Goal: Task Accomplishment & Management: Use online tool/utility

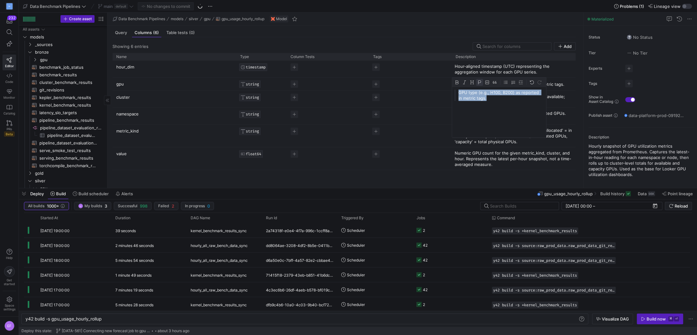
scroll to position [66, 0]
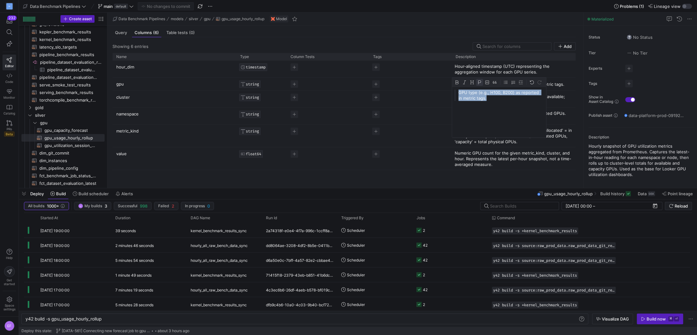
click at [494, 102] on div "GPU type (e.g., H100, B200) as reported in metric tags." at bounding box center [499, 112] width 94 height 50
click at [201, 7] on span "button" at bounding box center [200, 7] width 8 height 8
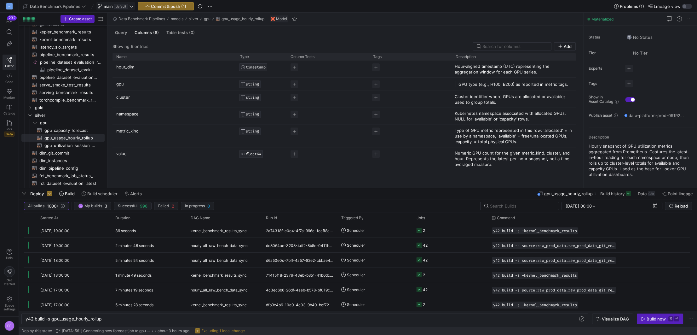
click at [133, 5] on icon at bounding box center [131, 6] width 4 height 4
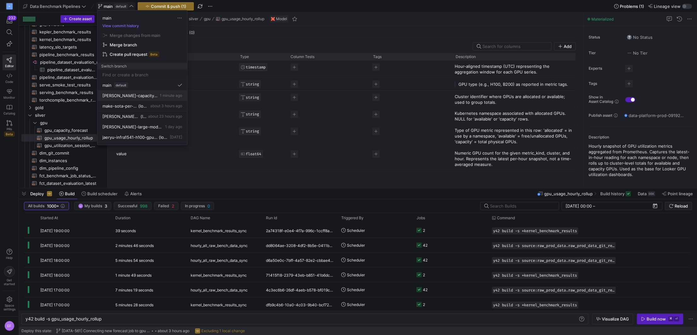
click at [138, 91] on button "[PERSON_NAME]-capacity-max-value-fix 1 minute ago" at bounding box center [142, 95] width 90 height 10
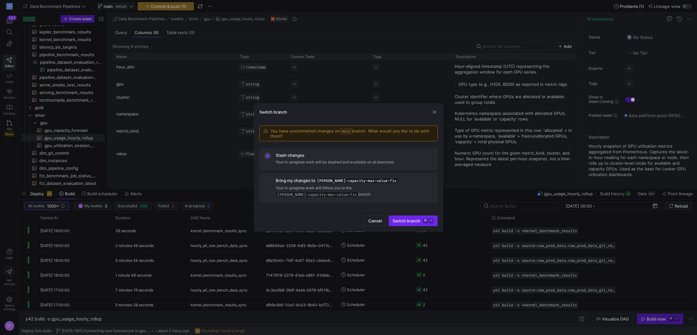
click at [394, 218] on span "Switch branch ⌘ ⏎" at bounding box center [413, 220] width 41 height 5
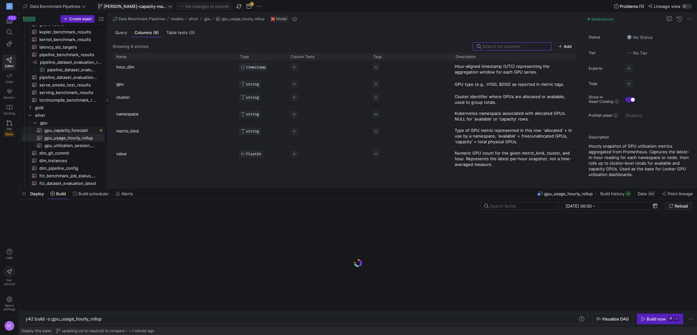
click at [75, 130] on span "gpu_capacity_forecast​​​​​​​​​​" at bounding box center [70, 130] width 53 height 7
type textarea "y42 build -s gpu_capacity_forecast"
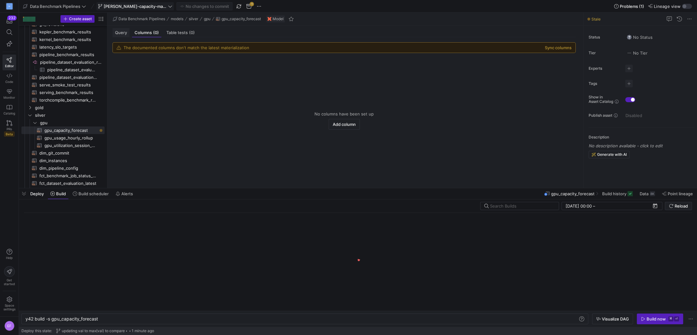
click at [120, 33] on span "Query" at bounding box center [121, 33] width 12 height 4
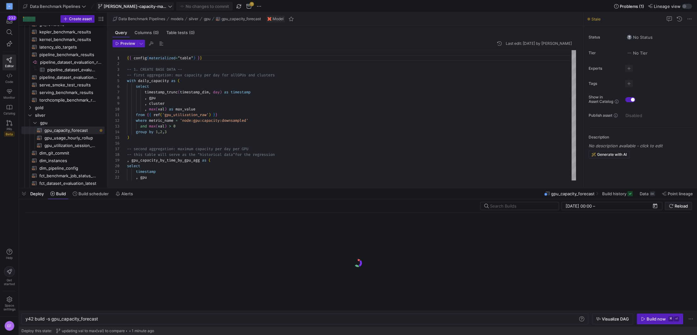
scroll to position [57, 0]
click at [665, 319] on div "Build now" at bounding box center [656, 318] width 19 height 5
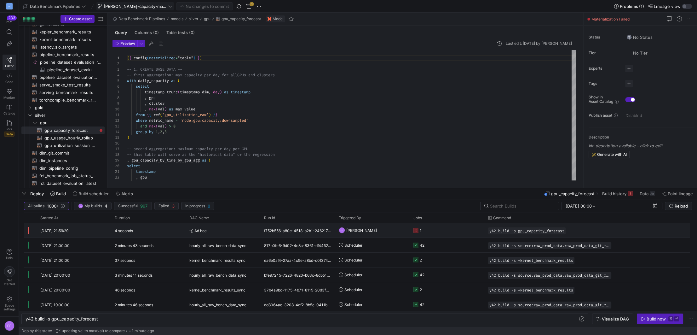
click at [442, 227] on y42-job-status-cell-renderer "1" at bounding box center [447, 230] width 67 height 14
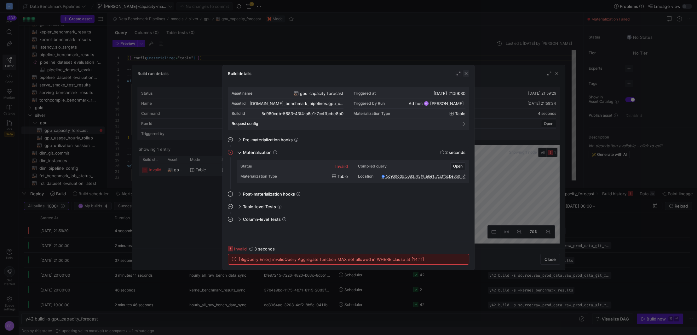
click at [465, 74] on span "button" at bounding box center [466, 73] width 6 height 6
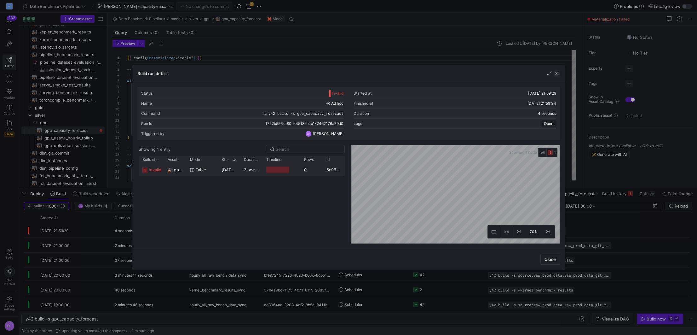
click at [557, 73] on span "button" at bounding box center [557, 73] width 6 height 6
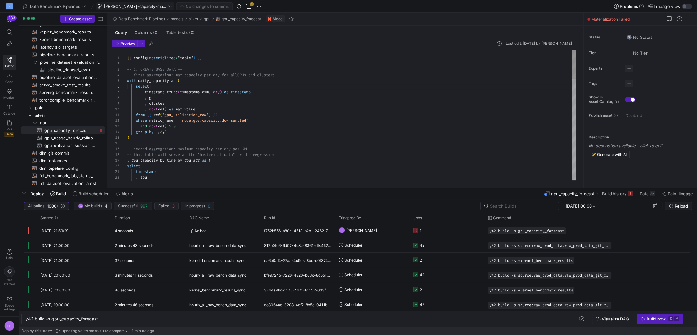
click at [216, 84] on div "{ { config ( materialized = "table" ) } } -- 1. CREATE BASE DATA -- -- first ag…" at bounding box center [351, 336] width 449 height 573
click at [235, 7] on span "button" at bounding box center [239, 7] width 8 height 8
click at [290, 121] on div "{ { config ( materialized = "table" ) } } -- 1. CREATE BASE DATA -- -- first ag…" at bounding box center [351, 336] width 449 height 573
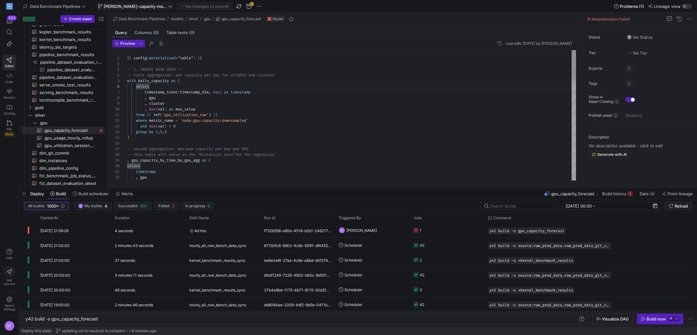
scroll to position [6, 125]
click at [235, 5] on span "button" at bounding box center [239, 7] width 8 height 8
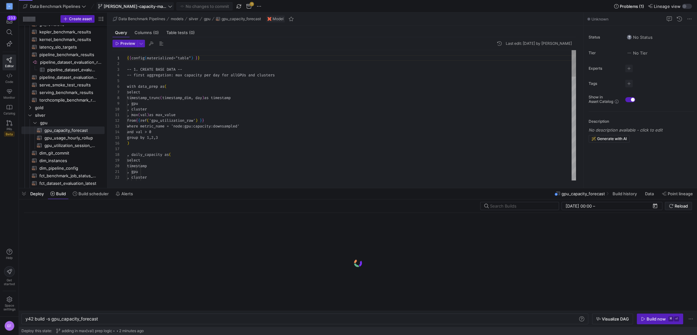
scroll to position [57, 0]
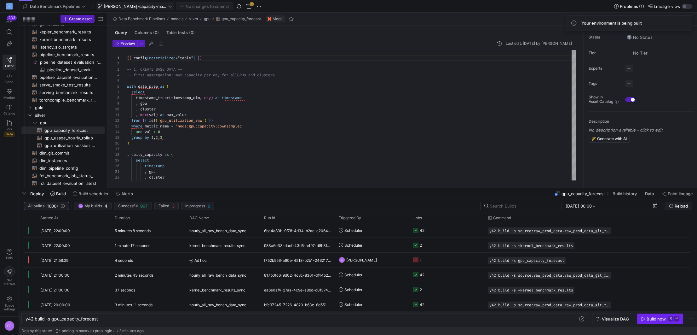
click at [642, 318] on icon "button" at bounding box center [643, 319] width 4 height 4
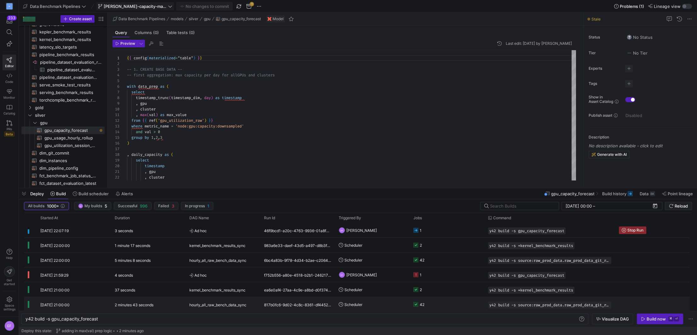
scroll to position [0, 0]
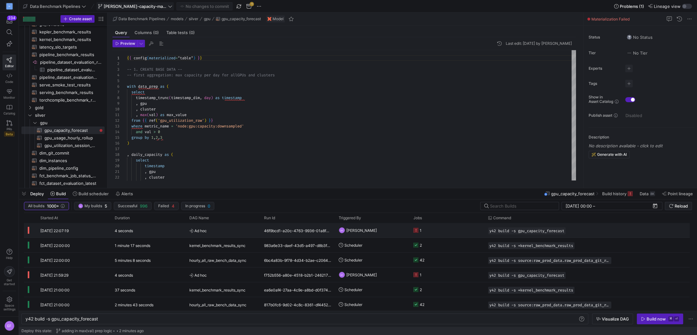
click at [437, 224] on y42-job-status-cell-renderer "1" at bounding box center [447, 230] width 67 height 14
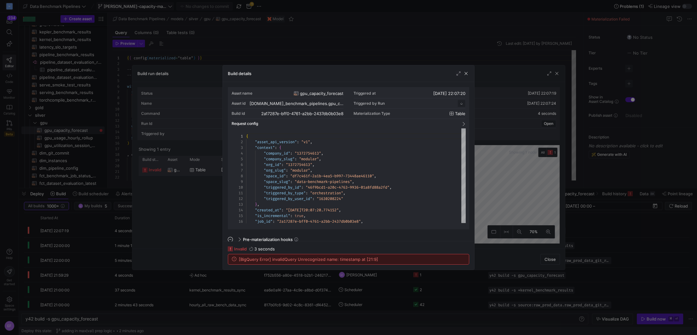
scroll to position [57, 0]
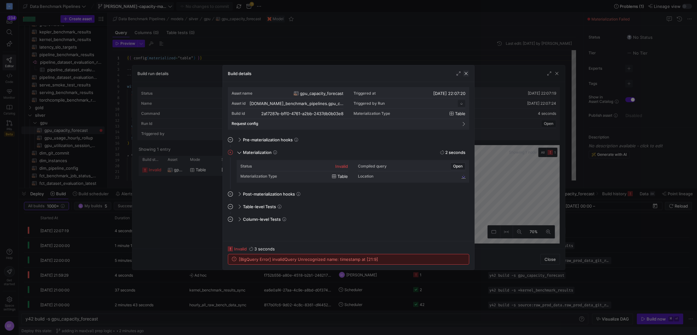
click at [468, 74] on span "button" at bounding box center [466, 73] width 6 height 6
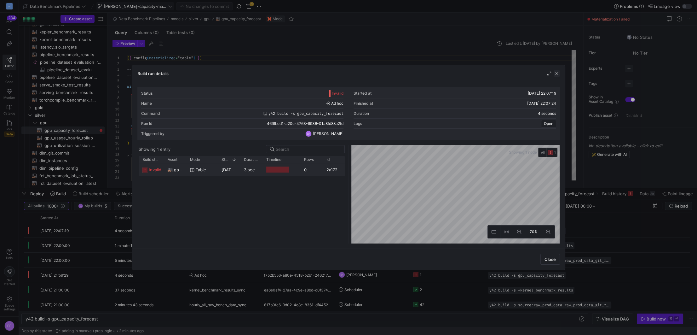
click at [559, 72] on span "button" at bounding box center [557, 73] width 6 height 6
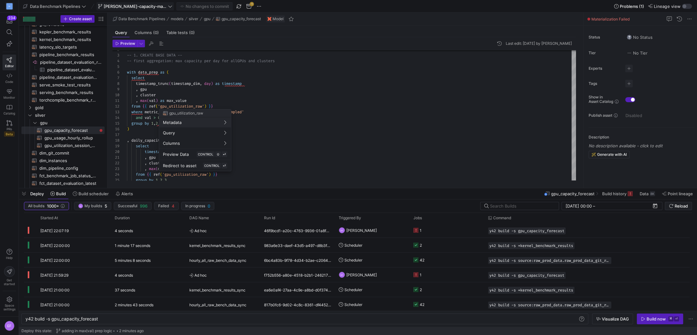
click at [145, 89] on div at bounding box center [348, 167] width 697 height 335
click at [235, 6] on span "button" at bounding box center [239, 7] width 8 height 8
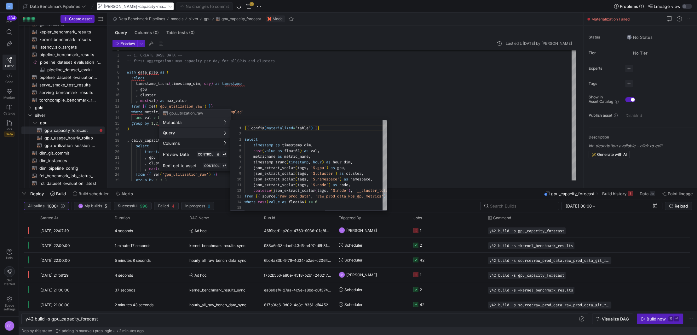
click at [428, 138] on div at bounding box center [348, 167] width 697 height 335
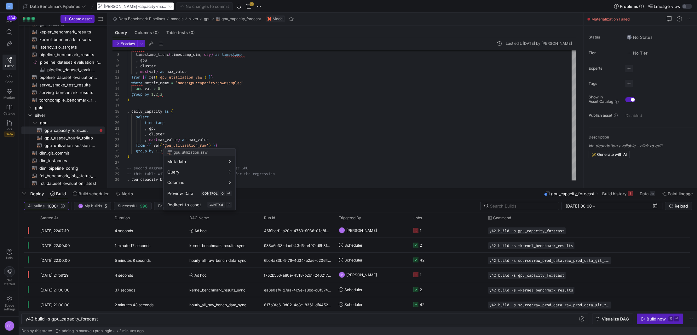
click at [230, 106] on div at bounding box center [348, 167] width 697 height 335
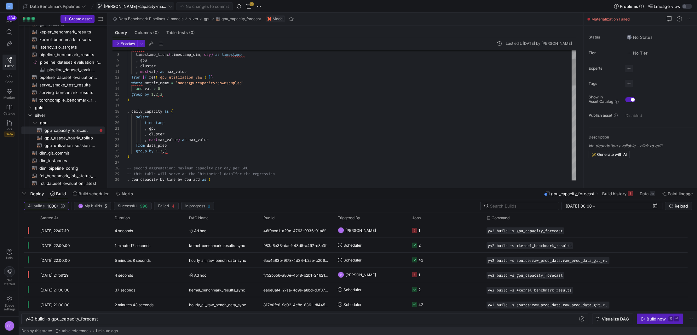
click at [280, 105] on div "select timestamp_trunc ( timestamp_dim , day ) as timestamp , gpu , cluster , m…" at bounding box center [351, 324] width 449 height 635
click at [654, 320] on div "Build now" at bounding box center [656, 318] width 19 height 5
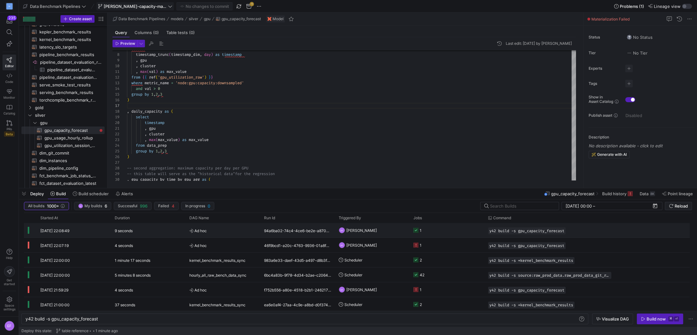
click at [441, 228] on y42-job-status-cell-renderer "1" at bounding box center [447, 230] width 67 height 14
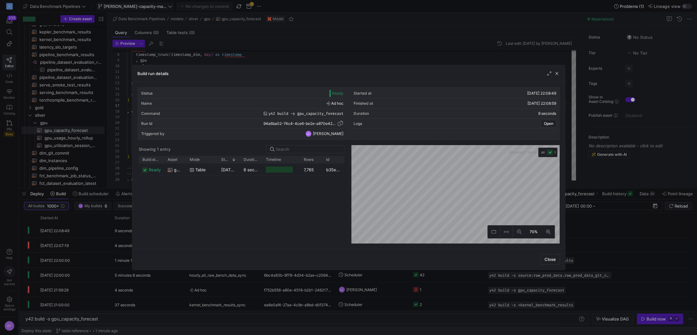
click at [342, 123] on span "button" at bounding box center [340, 123] width 6 height 6
click at [245, 174] on div "8 seconds" at bounding box center [251, 169] width 22 height 12
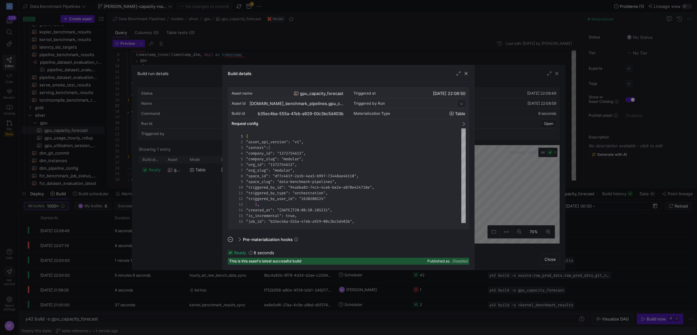
scroll to position [57, 0]
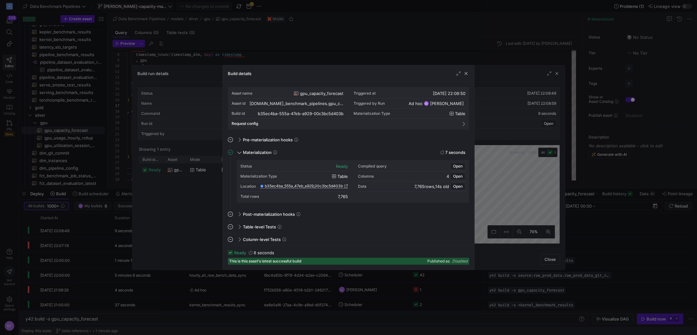
click at [344, 185] on icon at bounding box center [346, 186] width 4 height 4
drag, startPoint x: 467, startPoint y: 72, endPoint x: 503, endPoint y: 71, distance: 36.3
click at [467, 72] on span "button" at bounding box center [466, 73] width 6 height 6
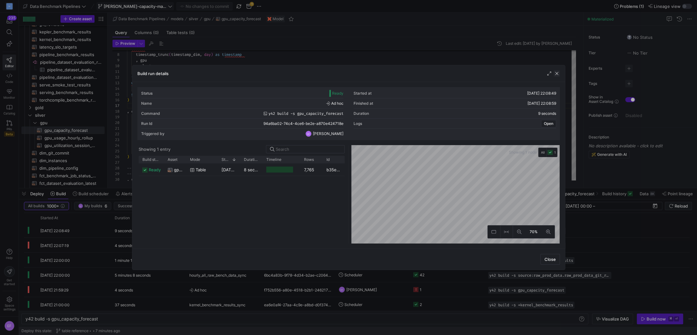
click at [557, 76] on span "button" at bounding box center [557, 73] width 6 height 6
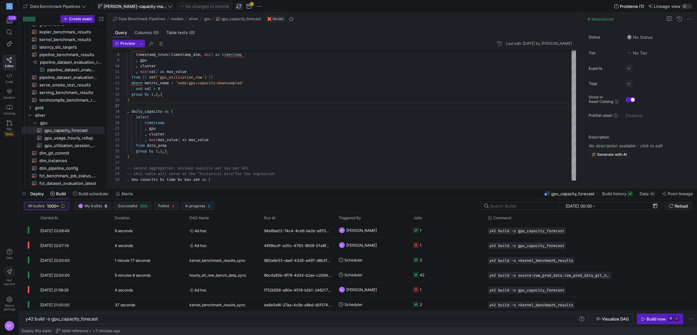
click at [235, 6] on span "button" at bounding box center [239, 7] width 8 height 8
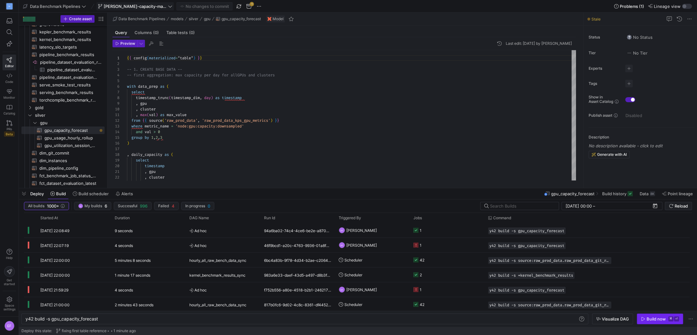
click at [652, 321] on span "button" at bounding box center [661, 319] width 46 height 10
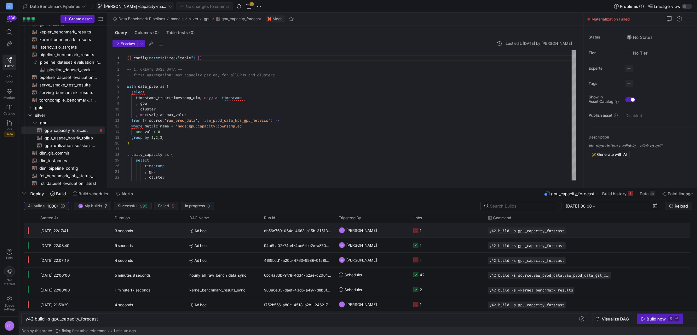
click at [477, 237] on div "1" at bounding box center [447, 230] width 75 height 15
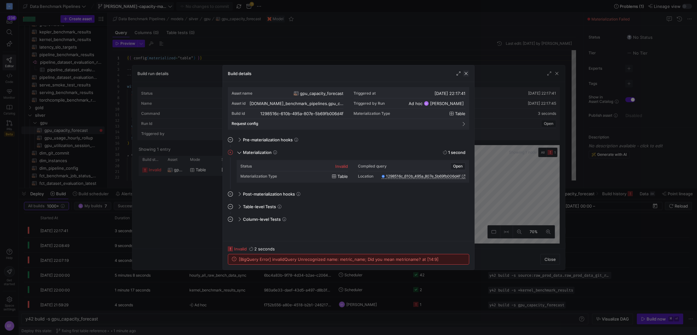
click at [467, 74] on span "button" at bounding box center [466, 73] width 6 height 6
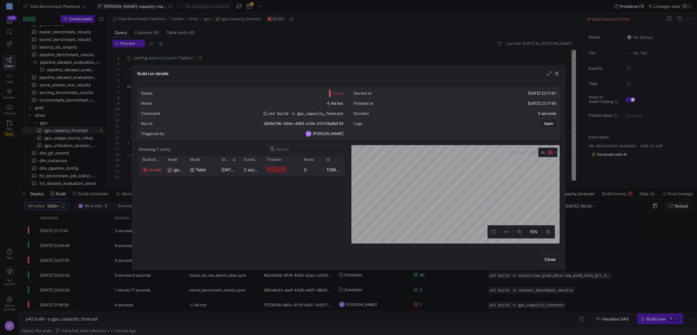
click at [560, 73] on span "button" at bounding box center [557, 73] width 6 height 6
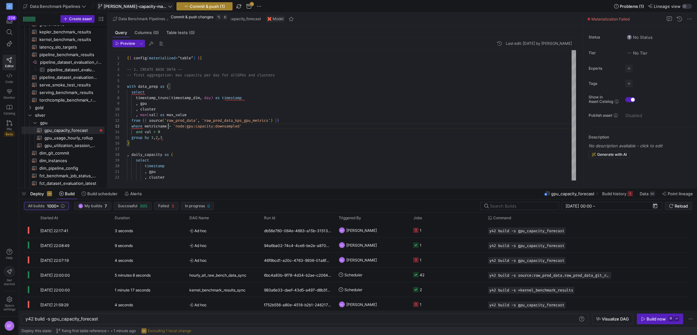
type textarea ", max(val) as max_value from {{ source('raw_prod_data', 'raw_prod_data_kps_gpu_…"
click at [203, 6] on span "Commit & push (1)" at bounding box center [207, 6] width 35 height 5
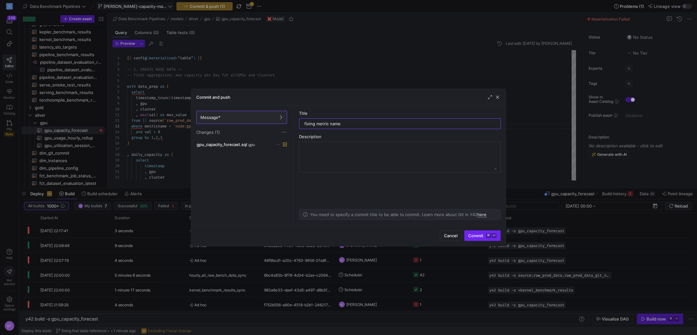
type input "fixing metric name"
click at [469, 234] on span "Commit ⌘ ⏎" at bounding box center [483, 235] width 28 height 5
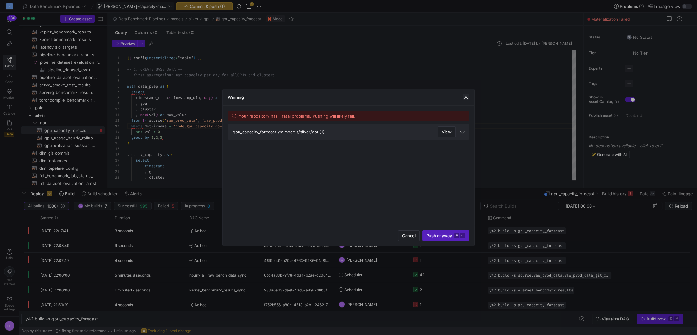
click at [464, 96] on span "button" at bounding box center [466, 97] width 6 height 6
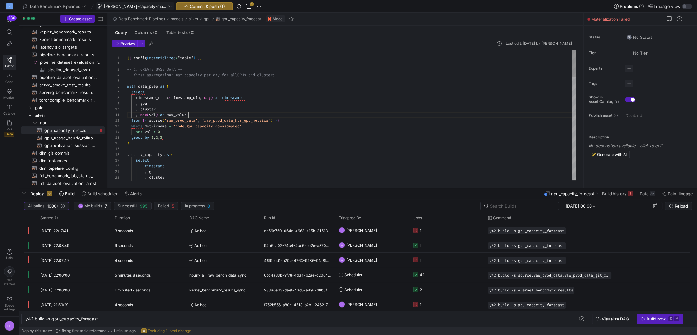
click at [235, 3] on span "button" at bounding box center [239, 7] width 8 height 8
type textarea "{{ config(materialized="table") }} -- 1. CREATE BASE DATA -- -- first aggregati…"
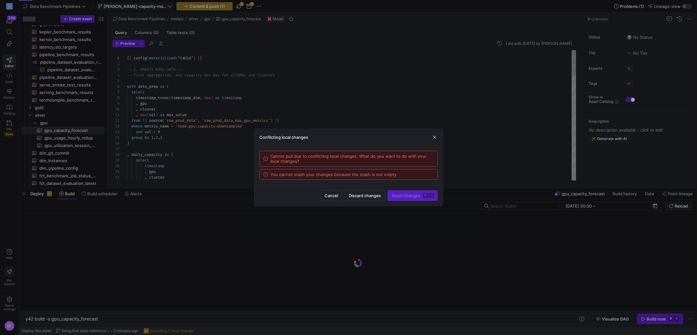
scroll to position [57, 0]
click at [365, 195] on span "Discard changes" at bounding box center [365, 195] width 32 height 5
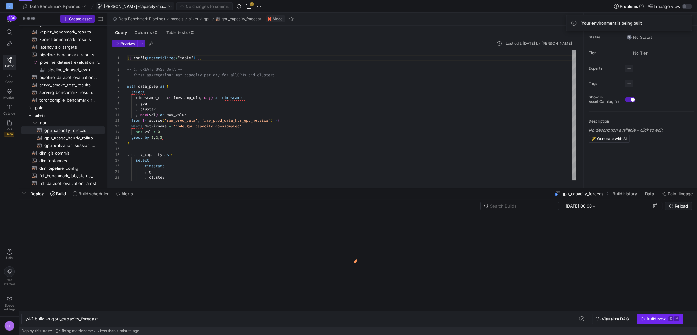
click at [649, 321] on div "Build now" at bounding box center [656, 318] width 19 height 5
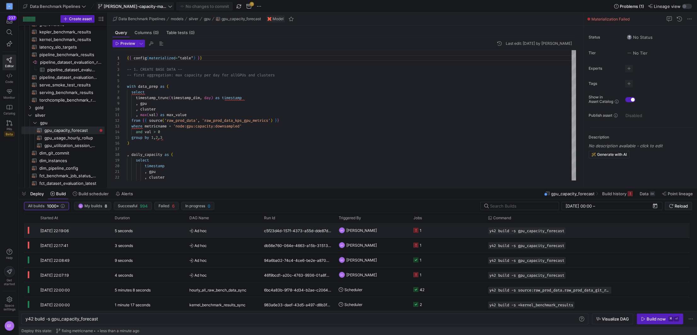
click at [444, 227] on y42-job-status-cell-renderer "1" at bounding box center [447, 230] width 67 height 14
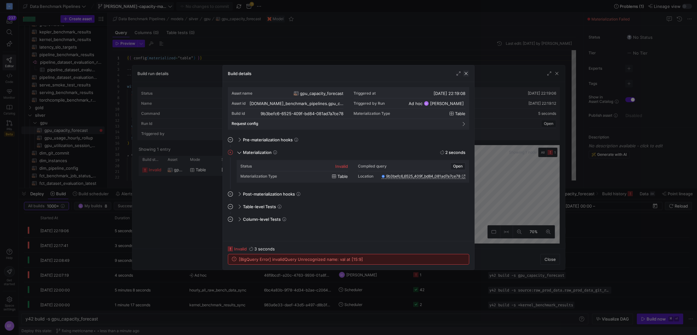
click at [465, 73] on span "button" at bounding box center [466, 73] width 6 height 6
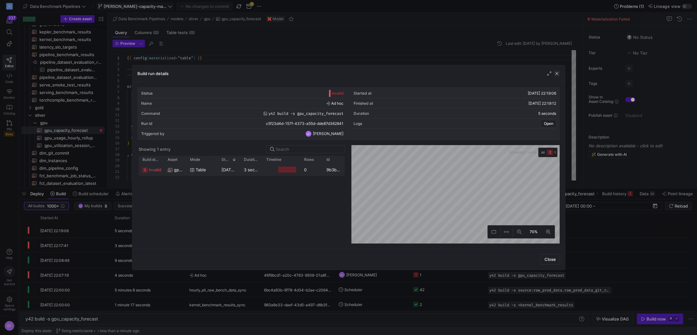
click at [556, 74] on span "button" at bounding box center [557, 73] width 6 height 6
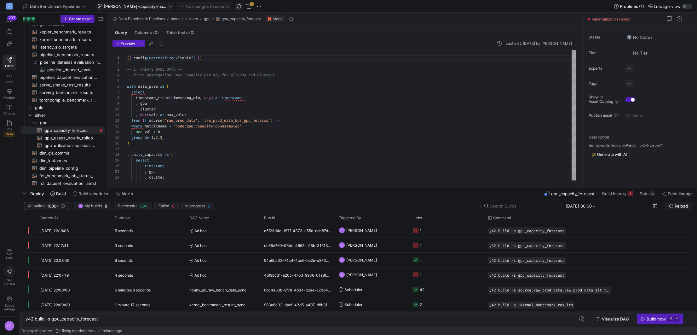
click at [235, 4] on span "button" at bounding box center [239, 7] width 8 height 8
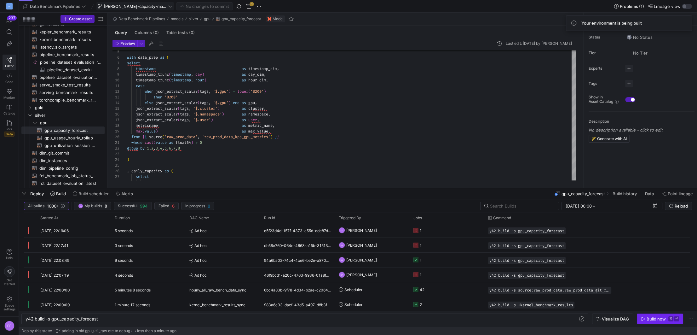
click at [646, 321] on span "button" at bounding box center [661, 319] width 46 height 10
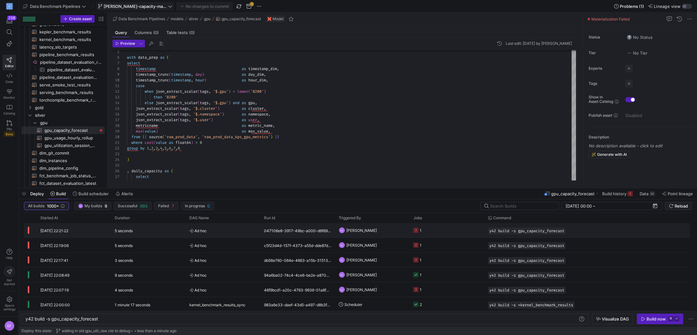
click at [429, 229] on y42-job-status-cell-renderer "1" at bounding box center [447, 230] width 67 height 14
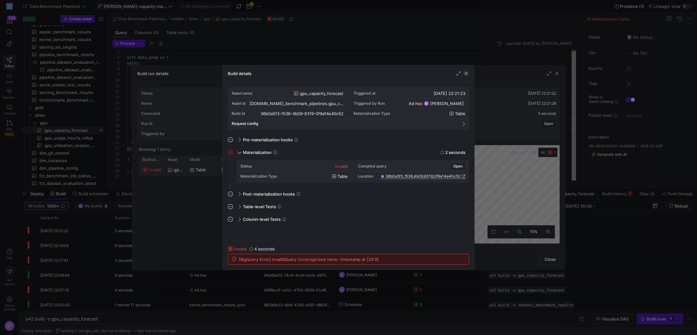
click at [467, 73] on span "button" at bounding box center [466, 73] width 6 height 6
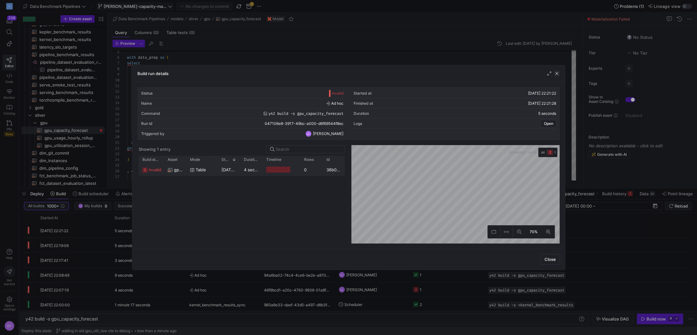
click at [557, 72] on span "button" at bounding box center [557, 73] width 6 height 6
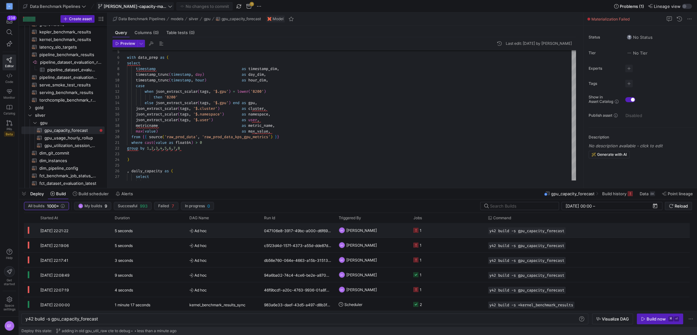
click at [464, 229] on y42-job-status-cell-renderer "1" at bounding box center [447, 230] width 67 height 14
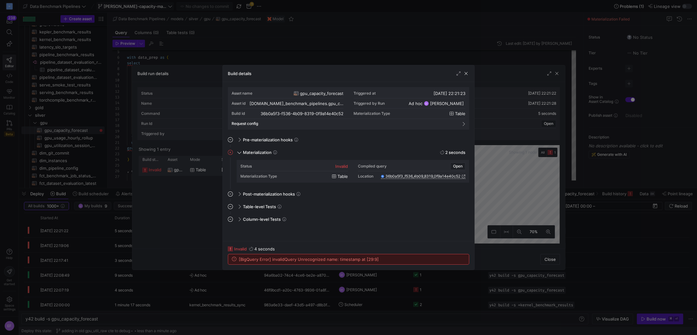
drag, startPoint x: 464, startPoint y: 71, endPoint x: 515, endPoint y: 77, distance: 51.0
click at [464, 71] on span "button" at bounding box center [466, 73] width 6 height 6
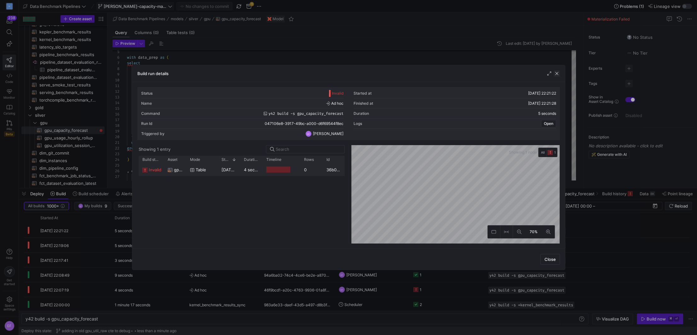
click at [556, 73] on span "button" at bounding box center [557, 73] width 6 height 6
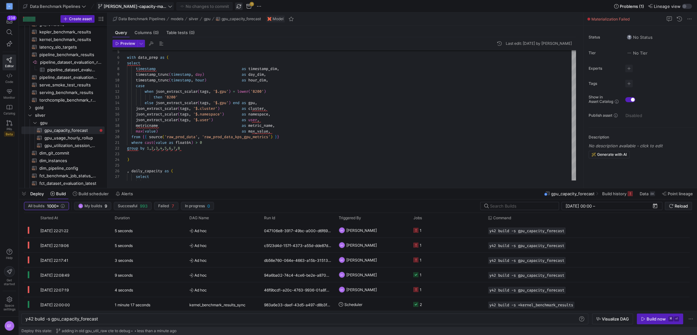
click at [235, 3] on span "button" at bounding box center [239, 7] width 8 height 8
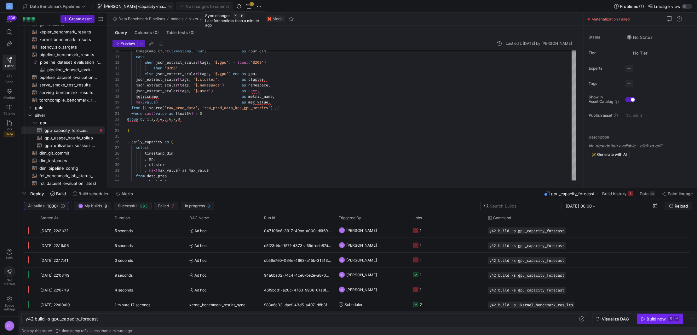
click at [648, 316] on div "Build now" at bounding box center [656, 318] width 19 height 5
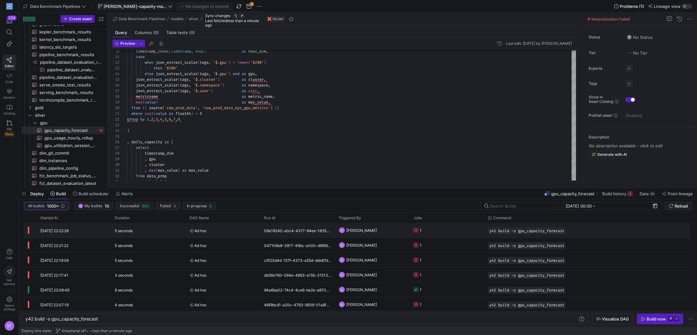
click at [476, 234] on y42-job-status-cell-renderer "1" at bounding box center [447, 230] width 67 height 14
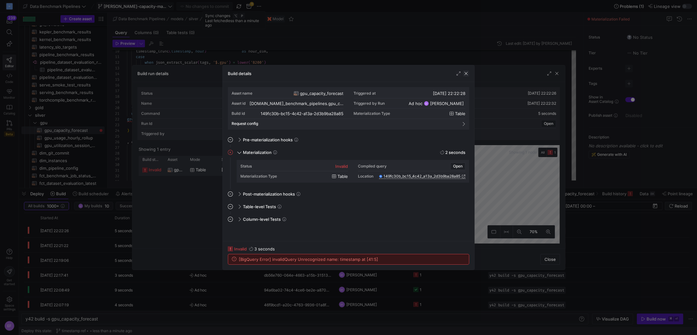
click at [468, 74] on span "button" at bounding box center [466, 73] width 6 height 6
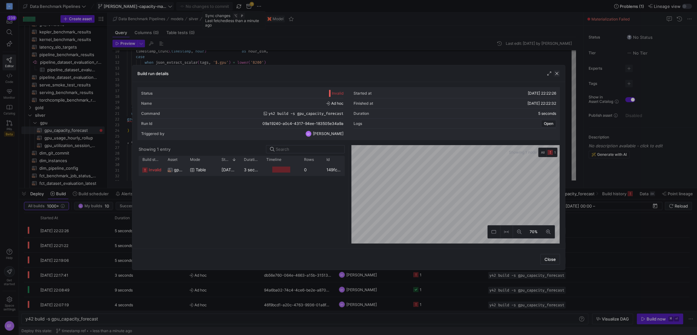
click at [557, 74] on span "button" at bounding box center [557, 73] width 6 height 6
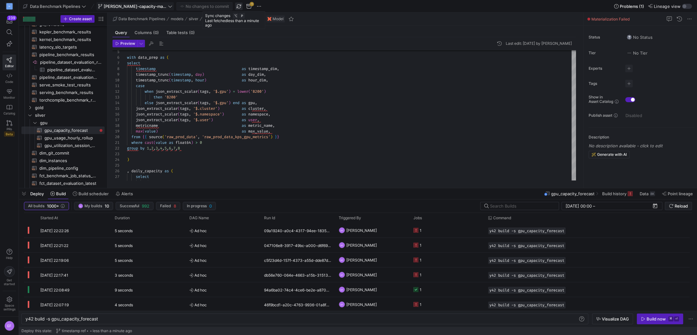
click at [235, 7] on span "button" at bounding box center [239, 7] width 8 height 8
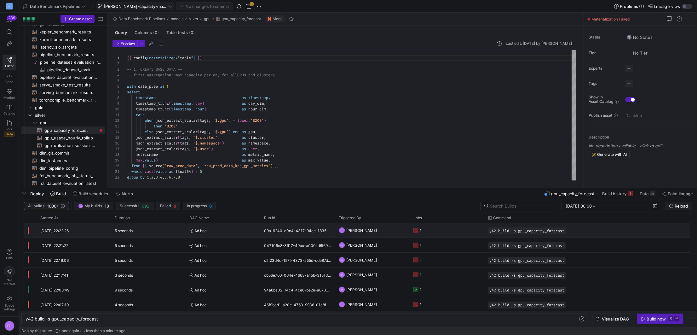
click at [453, 235] on y42-job-status-cell-renderer "1" at bounding box center [447, 230] width 67 height 14
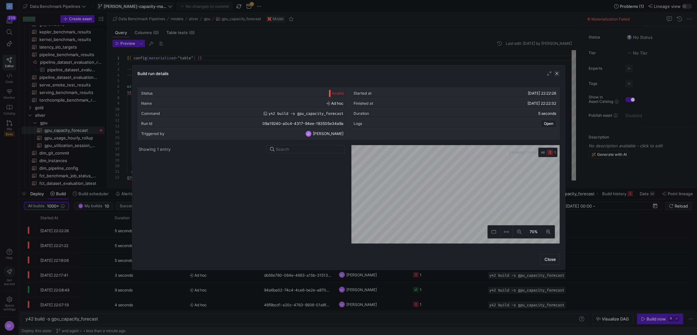
click at [555, 74] on span "button" at bounding box center [557, 73] width 6 height 6
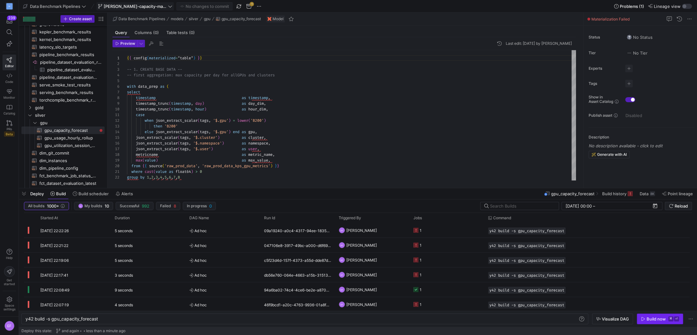
click at [649, 320] on div "Build now" at bounding box center [656, 318] width 19 height 5
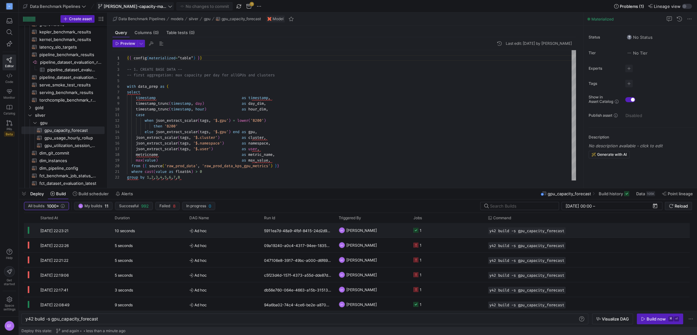
click at [444, 231] on y42-job-status-cell-renderer "1" at bounding box center [447, 230] width 67 height 14
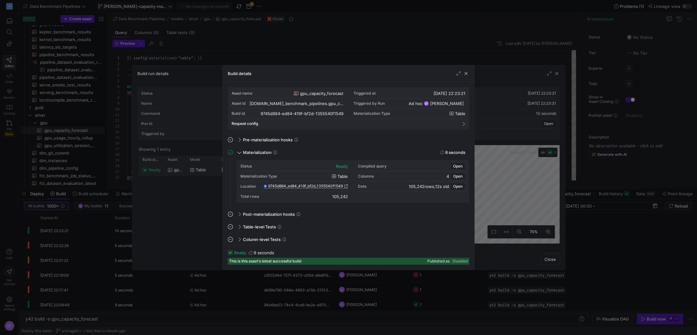
click at [347, 187] on icon at bounding box center [346, 186] width 4 height 4
click at [468, 74] on span "button" at bounding box center [466, 73] width 6 height 6
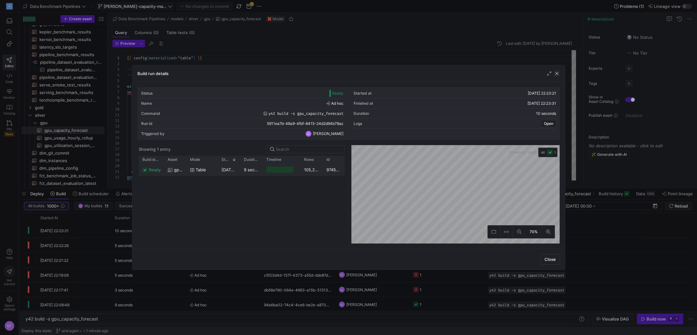
click at [559, 73] on span "button" at bounding box center [557, 73] width 6 height 6
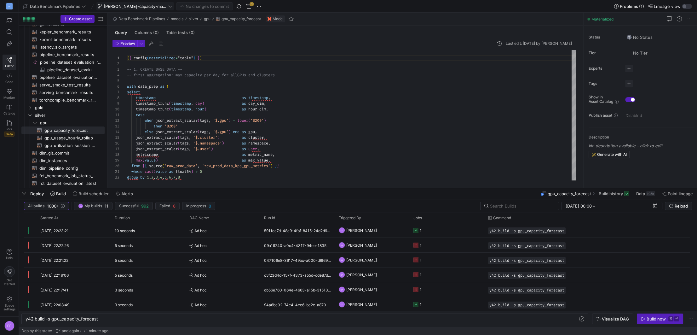
drag, startPoint x: 232, startPoint y: 5, endPoint x: 238, endPoint y: 28, distance: 24.0
click at [235, 4] on span "button" at bounding box center [239, 7] width 8 height 8
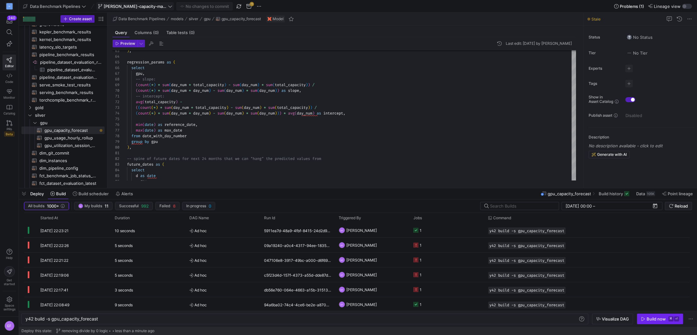
click at [644, 317] on icon "button" at bounding box center [643, 319] width 4 height 4
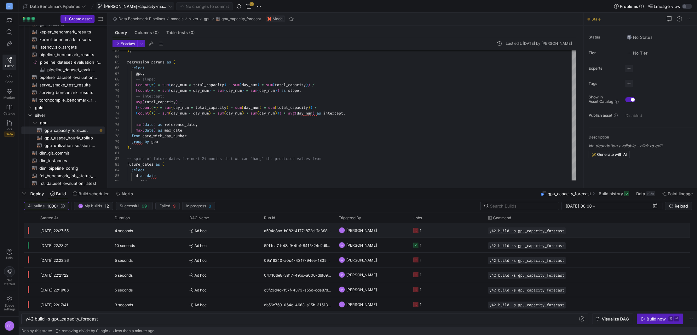
click at [461, 230] on y42-job-status-cell-renderer "1" at bounding box center [447, 230] width 67 height 14
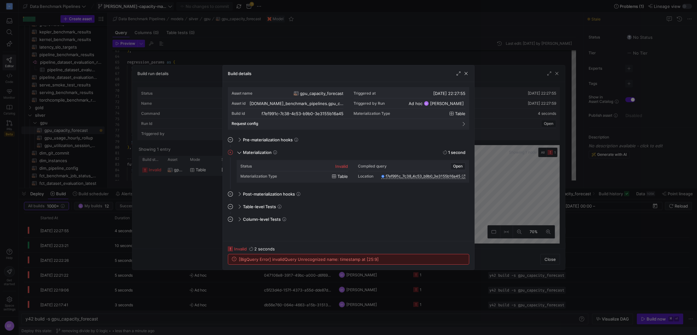
drag, startPoint x: 466, startPoint y: 75, endPoint x: 472, endPoint y: 76, distance: 6.3
click at [466, 76] on span "button" at bounding box center [466, 73] width 6 height 6
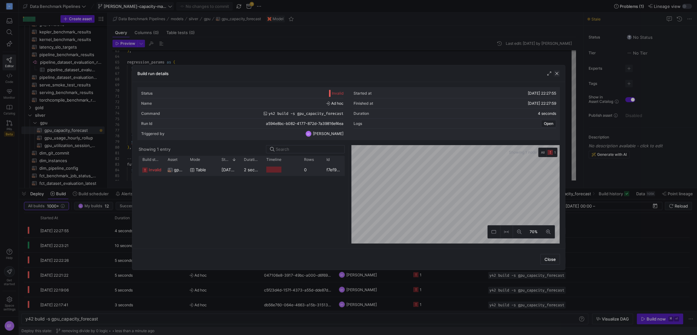
click at [556, 73] on span "button" at bounding box center [557, 73] width 6 height 6
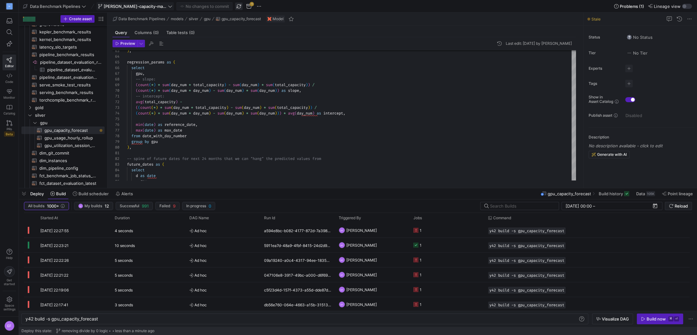
click at [235, 5] on span "button" at bounding box center [239, 7] width 8 height 8
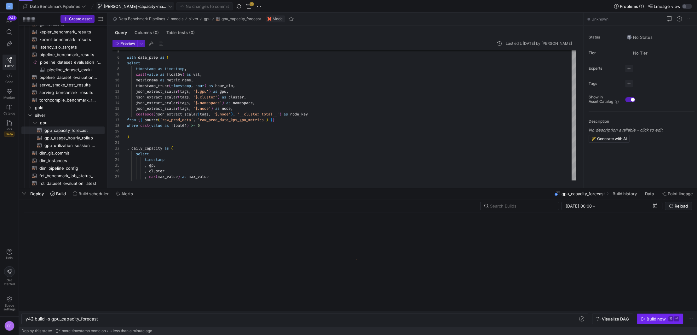
click at [642, 316] on span "button" at bounding box center [661, 319] width 46 height 10
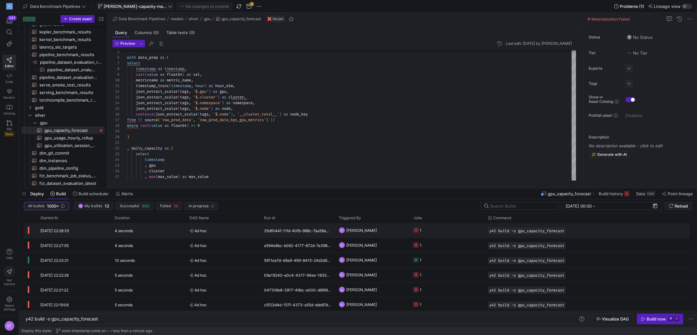
click at [463, 233] on y42-job-status-cell-renderer "1" at bounding box center [447, 230] width 67 height 14
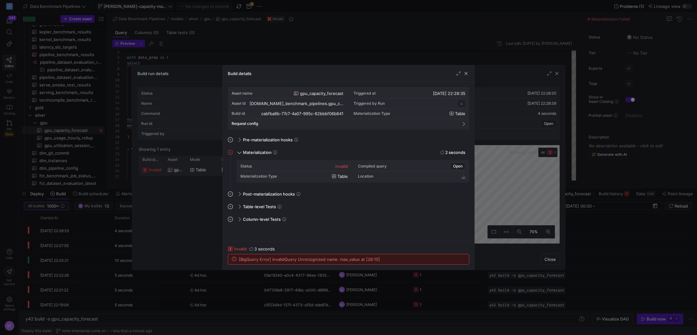
drag, startPoint x: 463, startPoint y: 73, endPoint x: 503, endPoint y: 76, distance: 39.6
click at [463, 73] on span "button" at bounding box center [466, 73] width 6 height 6
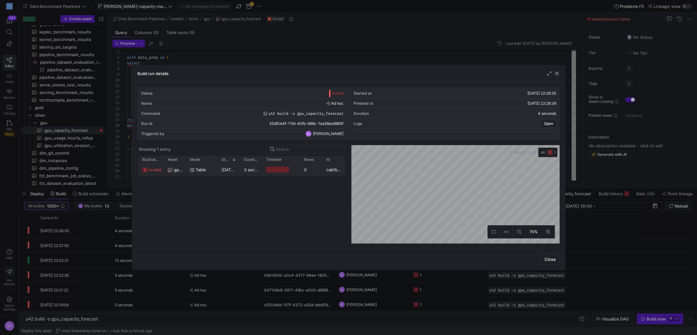
click at [556, 75] on span "button" at bounding box center [557, 73] width 6 height 6
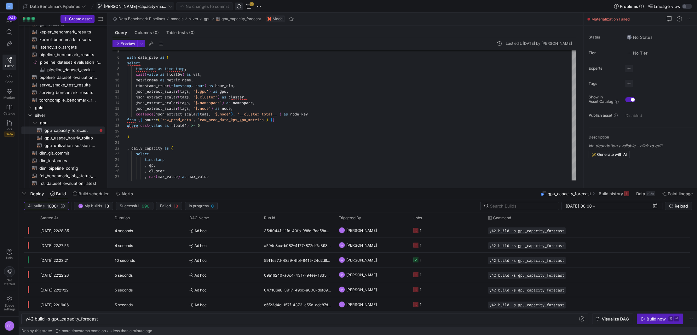
click at [236, 3] on span "button" at bounding box center [239, 7] width 8 height 8
click at [650, 320] on div "Build now" at bounding box center [656, 318] width 19 height 5
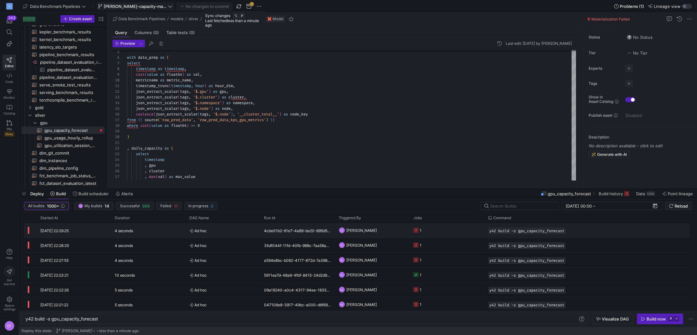
click at [459, 231] on y42-job-status-cell-renderer "1" at bounding box center [447, 230] width 67 height 14
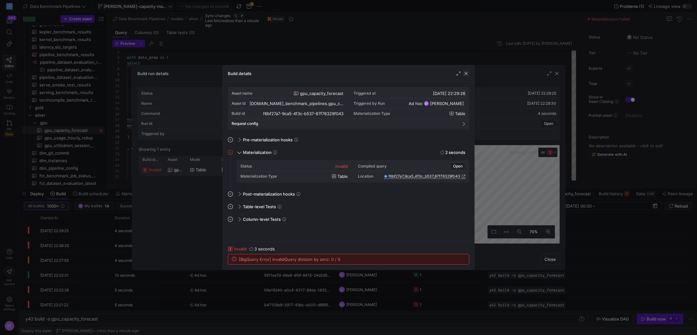
click at [467, 72] on span "button" at bounding box center [466, 73] width 6 height 6
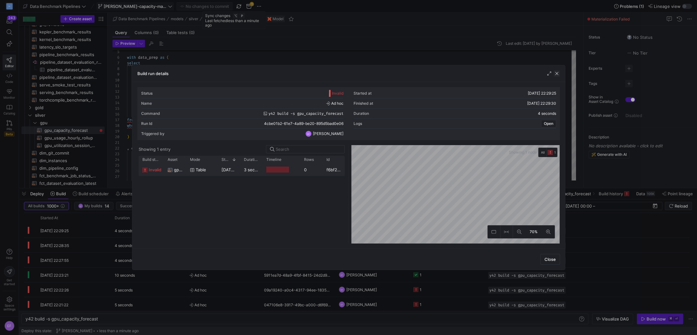
click at [556, 73] on span "button" at bounding box center [557, 73] width 6 height 6
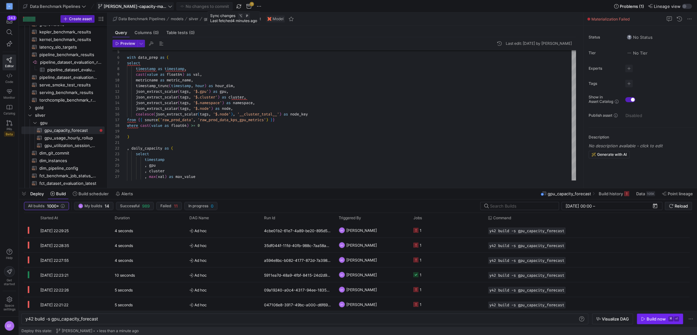
click at [657, 319] on div "Build now" at bounding box center [656, 318] width 19 height 5
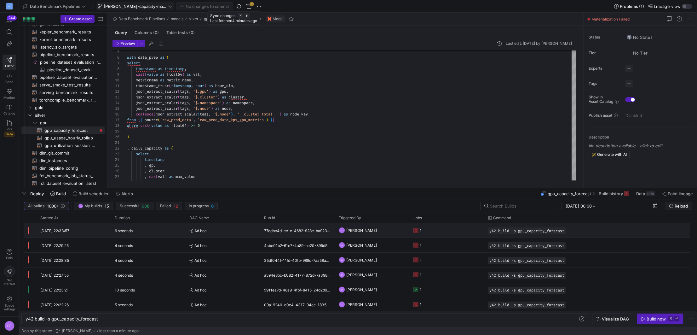
click at [456, 234] on y42-job-status-cell-renderer "1" at bounding box center [447, 230] width 67 height 14
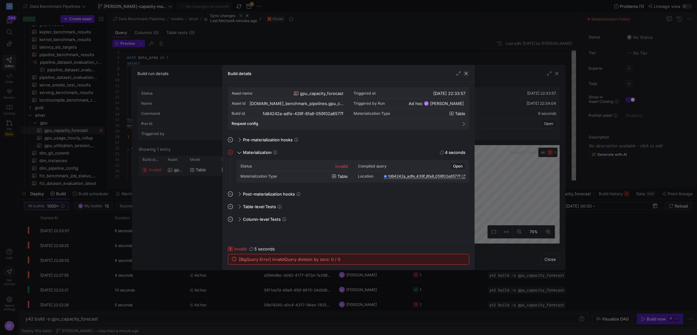
click at [467, 75] on span "button" at bounding box center [466, 73] width 6 height 6
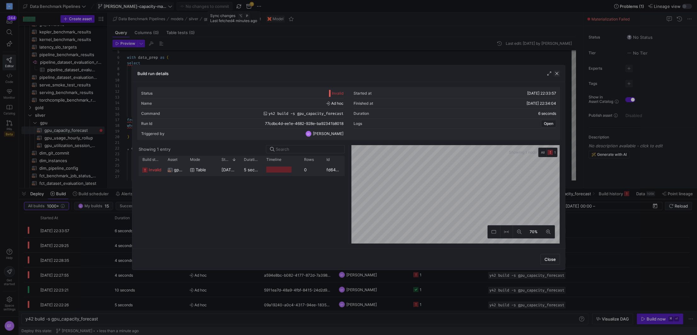
click at [556, 74] on span "button" at bounding box center [557, 73] width 6 height 6
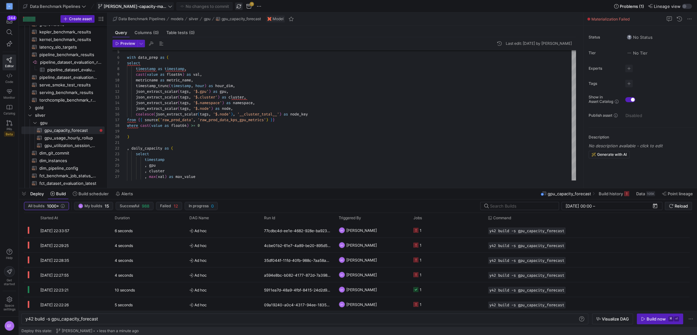
click at [235, 6] on span "button" at bounding box center [239, 7] width 8 height 8
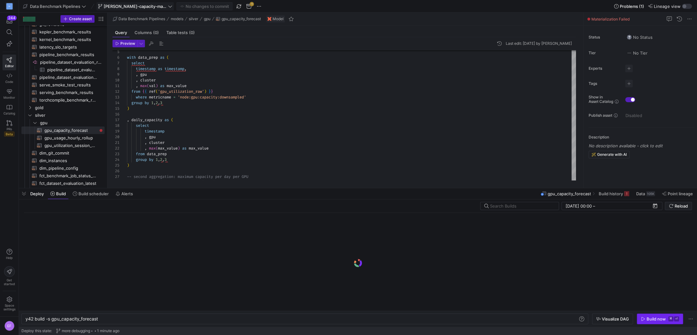
click at [655, 319] on div "Build now" at bounding box center [656, 318] width 19 height 5
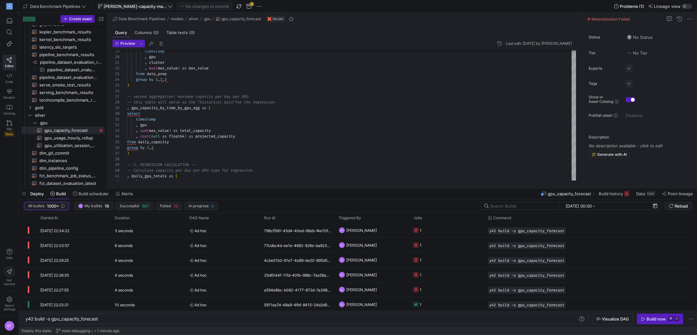
click at [656, 318] on div "Build now" at bounding box center [656, 318] width 19 height 5
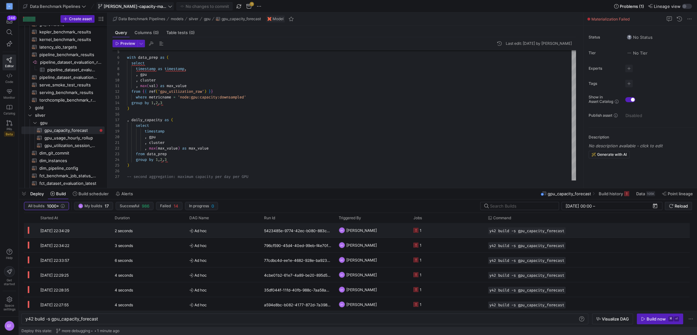
click at [448, 231] on y42-job-status-cell-renderer "1" at bounding box center [447, 230] width 67 height 14
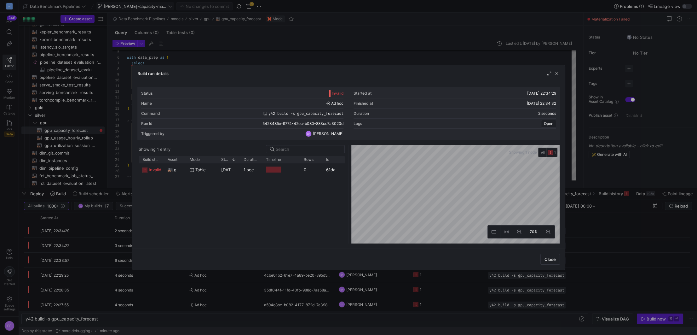
drag, startPoint x: 557, startPoint y: 74, endPoint x: 508, endPoint y: 147, distance: 88.1
click at [509, 140] on div "Build run details Status Invalid Started at [DATE] 22:34:29 Name Ad hoc Finishe…" at bounding box center [349, 167] width 434 height 205
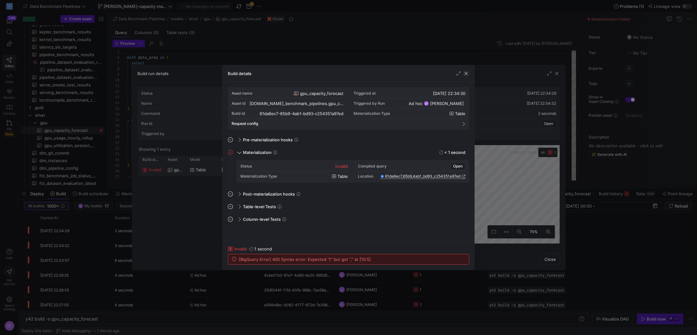
click at [468, 74] on span "button" at bounding box center [466, 73] width 6 height 6
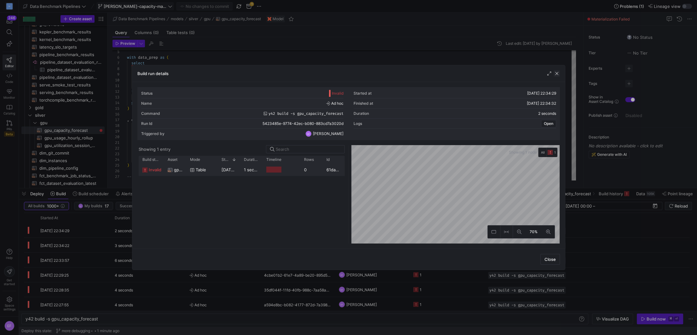
click at [556, 73] on span "button" at bounding box center [557, 73] width 6 height 6
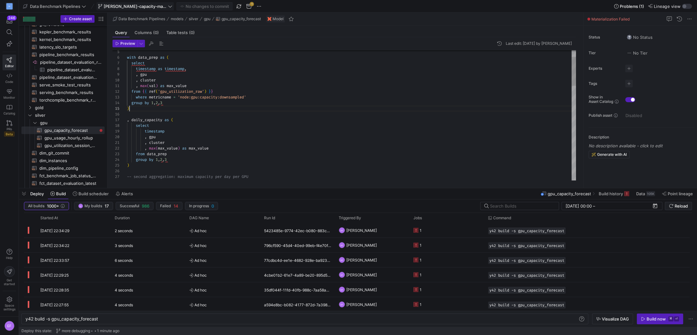
click at [179, 108] on div "timestamp , gpu , cluster , max ( max_value ) as max_value from data_prep , dai…" at bounding box center [351, 313] width 449 height 584
click at [222, 131] on div "timestamp , gpu , cluster , max ( max_value ) as max_value from data_prep , dai…" at bounding box center [351, 313] width 449 height 584
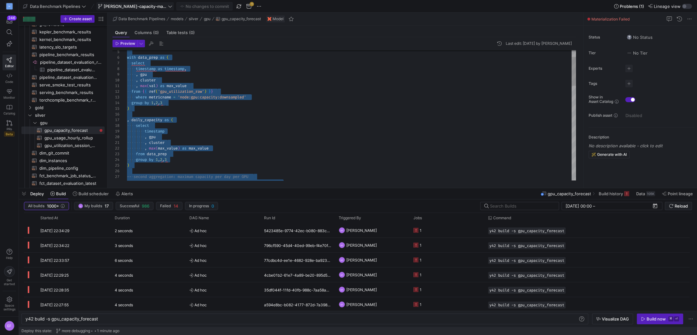
click at [189, 71] on div "timestamp , gpu , cluster , max ( max_value ) as max_value from data_prep , dai…" at bounding box center [351, 313] width 449 height 584
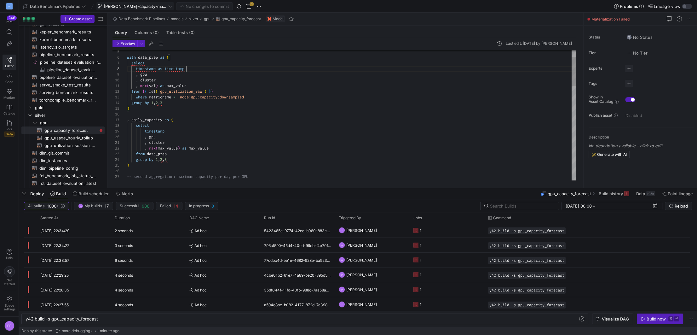
scroll to position [40, 59]
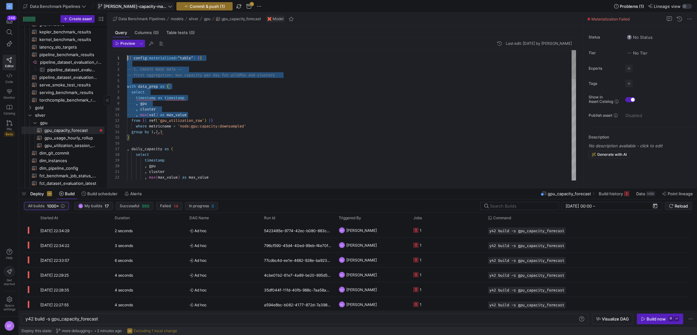
drag, startPoint x: 195, startPoint y: 84, endPoint x: 104, endPoint y: 37, distance: 102.4
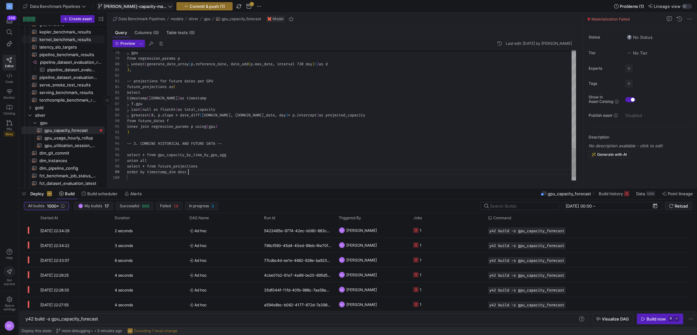
scroll to position [45, 61]
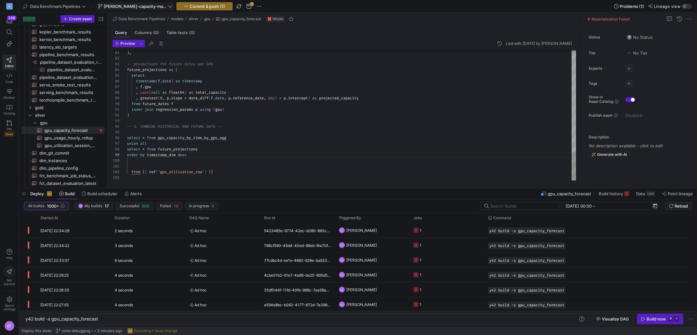
type textarea "from {{ ref('gpu_utilization_raw') }}"
drag, startPoint x: 226, startPoint y: 171, endPoint x: 131, endPoint y: 170, distance: 95.5
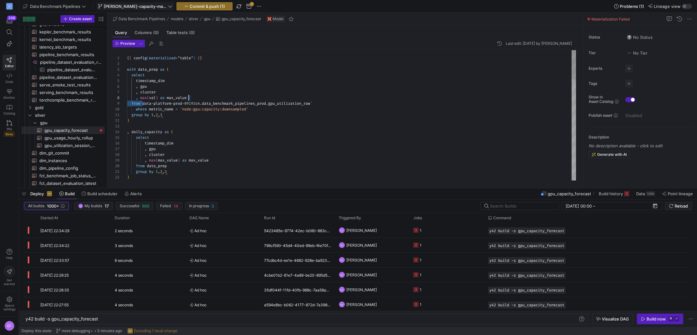
scroll to position [45, 192]
drag, startPoint x: 151, startPoint y: 103, endPoint x: 330, endPoint y: 102, distance: 179.7
click at [330, 102] on div "{ { config ( materialized = "table" ) } } with data_prep as ( select timestamp_…" at bounding box center [351, 336] width 449 height 573
click at [256, 166] on div "{ { config ( materialized = "table" ) } } with data_prep as ( select timestamp_…" at bounding box center [351, 336] width 449 height 573
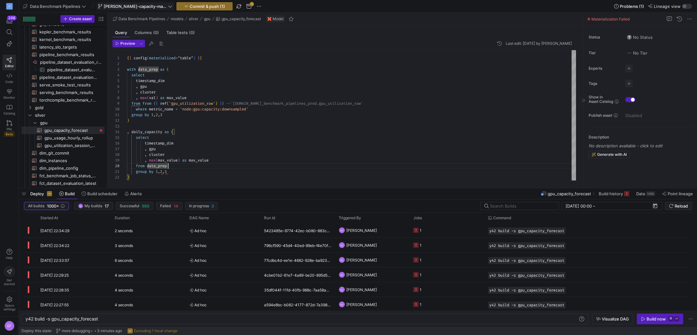
type textarea "group by 1,2,3 ) , daily_capacity as ( select timestamp_dim , gpu , cluster , m…"
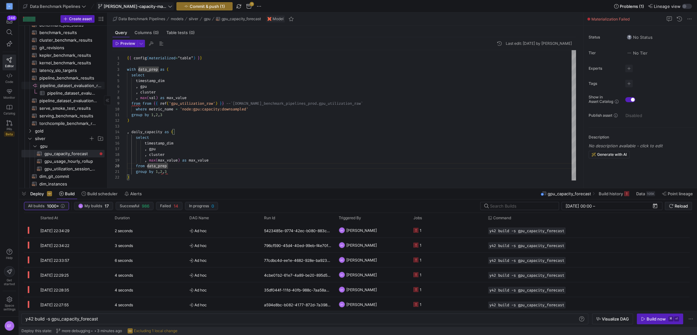
scroll to position [0, 0]
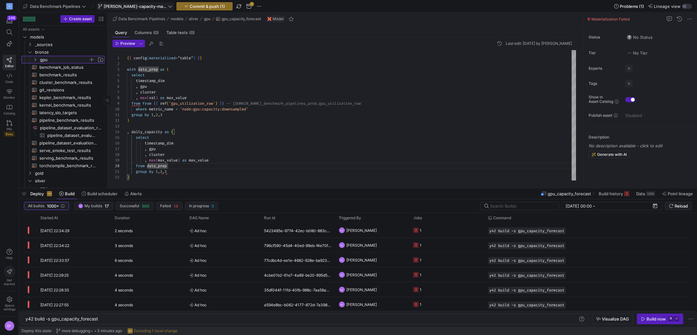
click at [36, 61] on icon "Press SPACE to select this row." at bounding box center [35, 60] width 4 height 4
click at [61, 67] on span "gpu_utilization_raw​​​​​​​​​​" at bounding box center [70, 67] width 53 height 7
type textarea "y42 build -s gpu_utilization_raw"
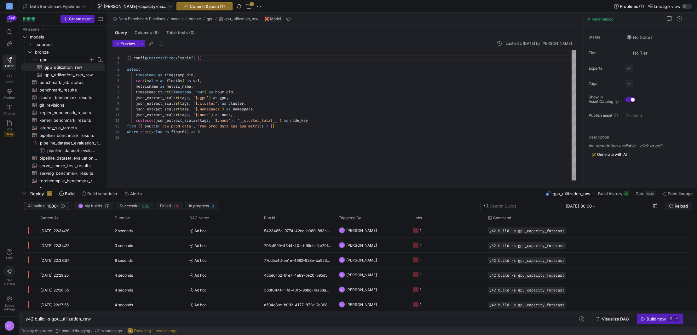
click at [198, 98] on div "{ { config ( materialized = "table" ) } } select timestamp as timestamp_dim , c…" at bounding box center [351, 115] width 449 height 130
type textarea "{{ config(materialized="table") }} select timestamp as timestamp_dim, cast(valu…"
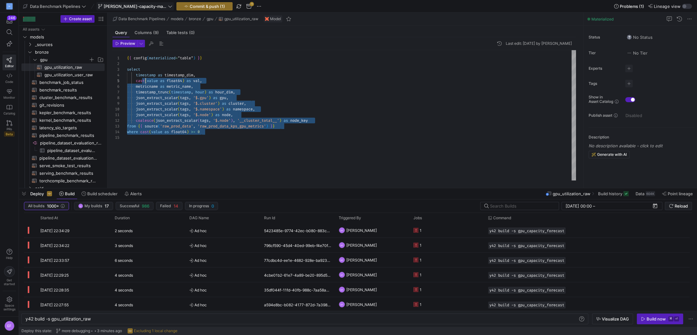
scroll to position [11, 0]
drag, startPoint x: 218, startPoint y: 132, endPoint x: 118, endPoint y: 69, distance: 117.8
click at [127, 69] on div "{ { config ( materialized = "table" ) } } select timestamp as timestamp_dim , c…" at bounding box center [351, 115] width 449 height 130
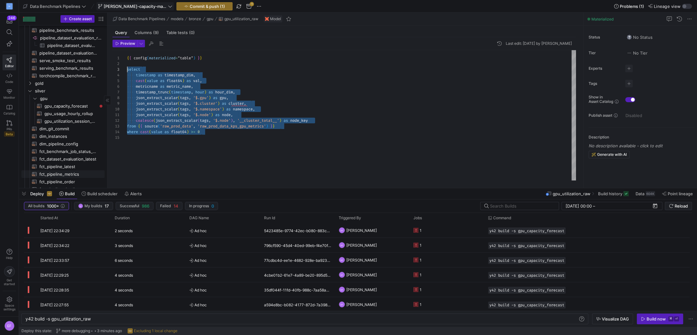
scroll to position [139, 0]
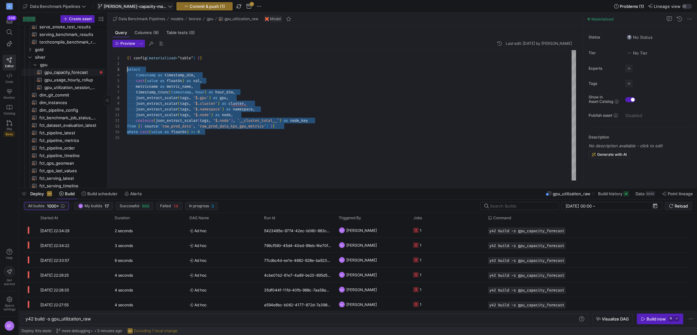
click at [72, 74] on span "gpu_capacity_forecast​​​​​​​​​​" at bounding box center [70, 72] width 53 height 7
type textarea "y42 build -s gpu_capacity_forecast"
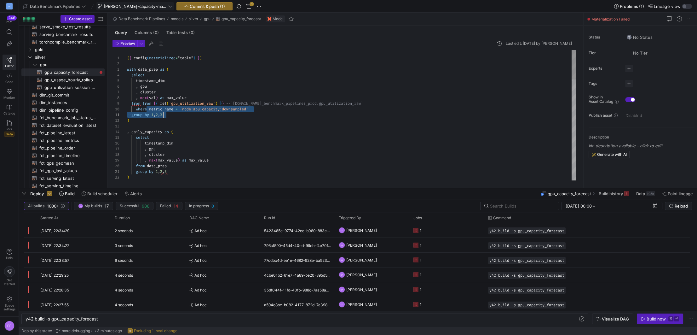
type textarea "{{ config(materialized="table") }} with data_prep as ( select timestamp_dim , g…"
drag, startPoint x: 150, startPoint y: 109, endPoint x: 257, endPoint y: 111, distance: 106.3
click at [257, 111] on div "{ { config ( materialized = "table" ) } } with data_prep as ( select timestamp_…" at bounding box center [351, 336] width 449 height 573
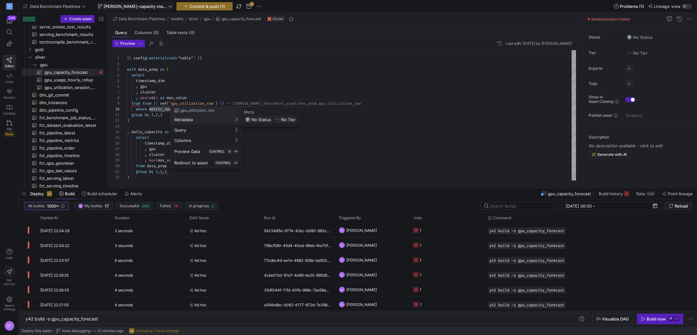
click at [138, 97] on div at bounding box center [348, 167] width 697 height 335
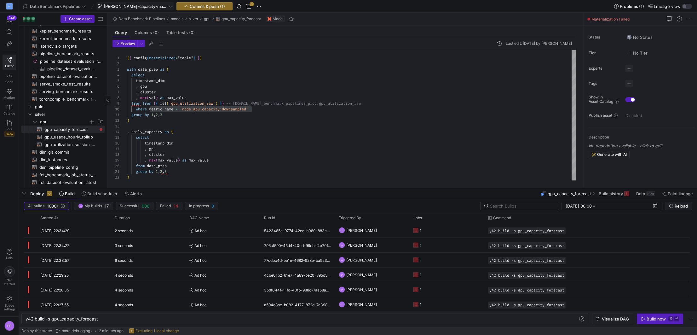
scroll to position [0, 0]
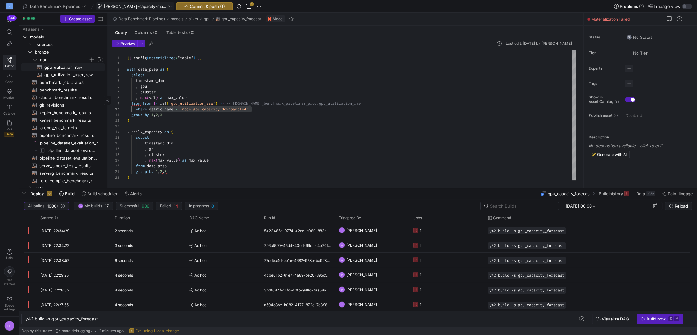
click at [61, 69] on span "gpu_utilization_raw​​​​​​​​​​" at bounding box center [70, 67] width 53 height 7
type textarea "y42 build -s gpu_utilization_raw"
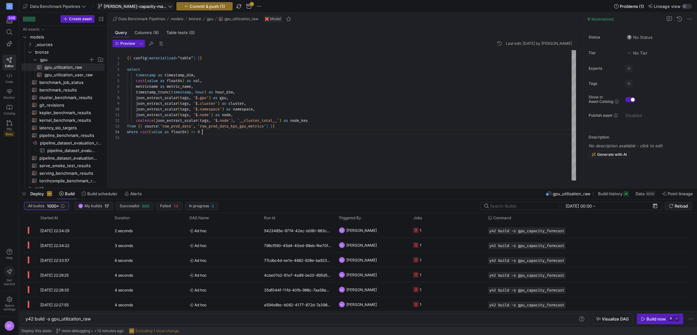
scroll to position [17, 75]
type textarea "{{ config(materialized="table") }} select timestamp as timestamp_dim, cast(valu…"
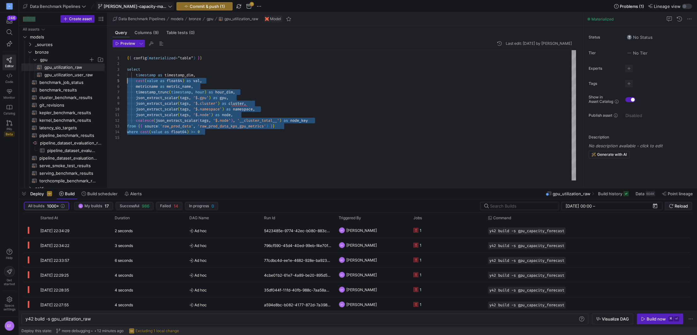
scroll to position [11, 0]
drag, startPoint x: 211, startPoint y: 132, endPoint x: 98, endPoint y: 67, distance: 130.0
click at [127, 67] on div "{ { config ( materialized = "table" ) } } select timestamp as timestamp_dim , c…" at bounding box center [351, 115] width 449 height 130
